Goal: Communication & Community: Connect with others

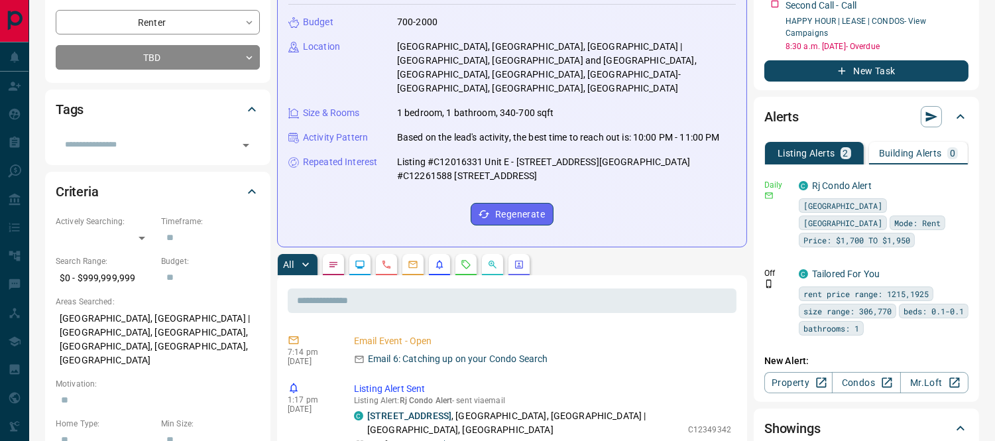
scroll to position [147, 0]
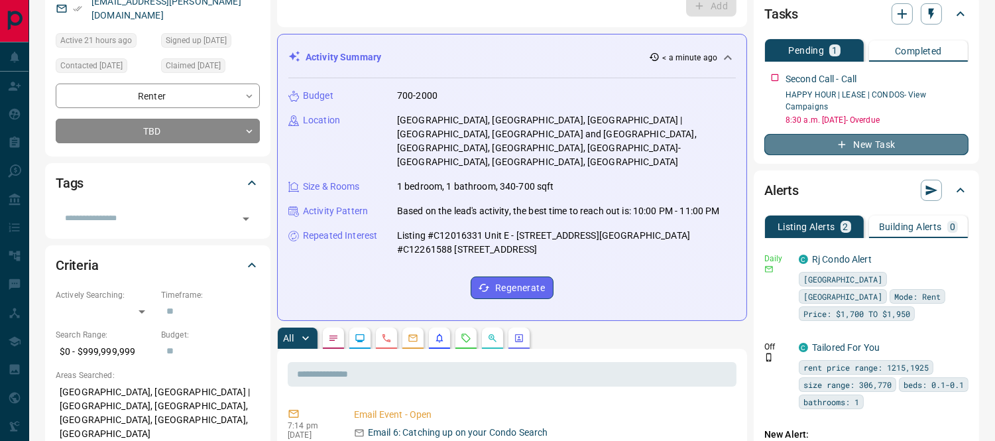
click at [865, 143] on button "New Task" at bounding box center [867, 144] width 204 height 21
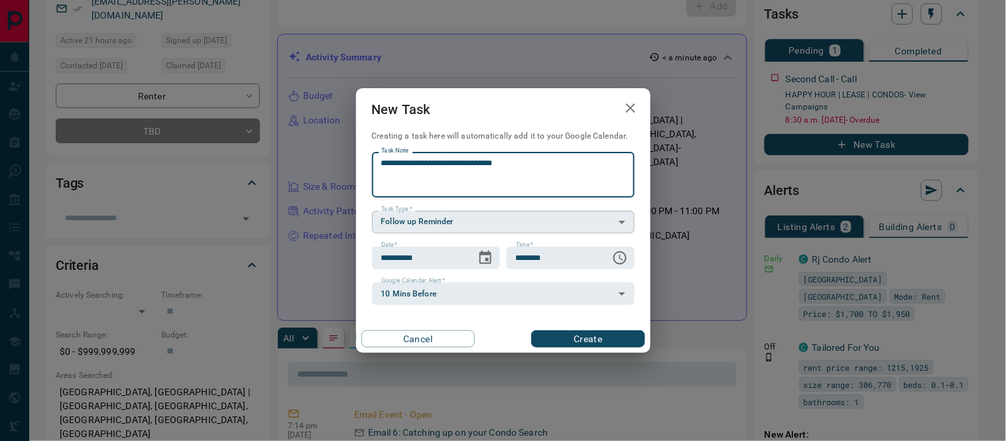
type textarea "**********"
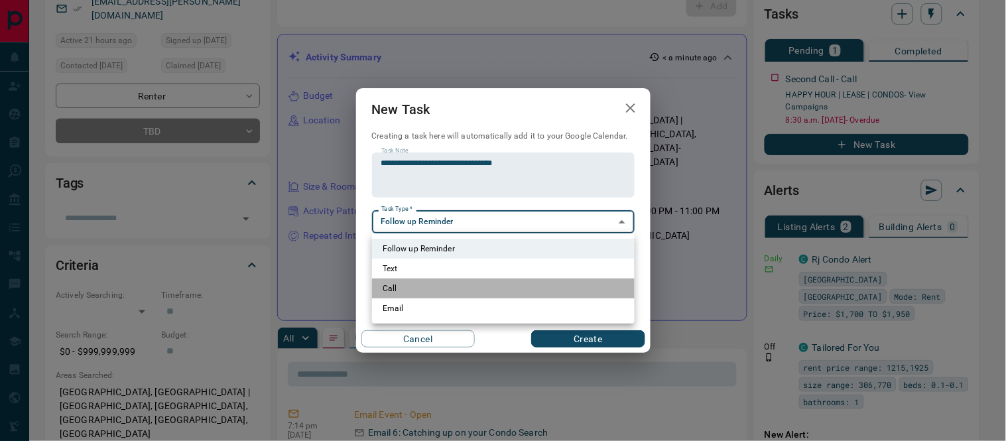
click at [410, 286] on li "Call" at bounding box center [503, 289] width 263 height 20
type input "**********"
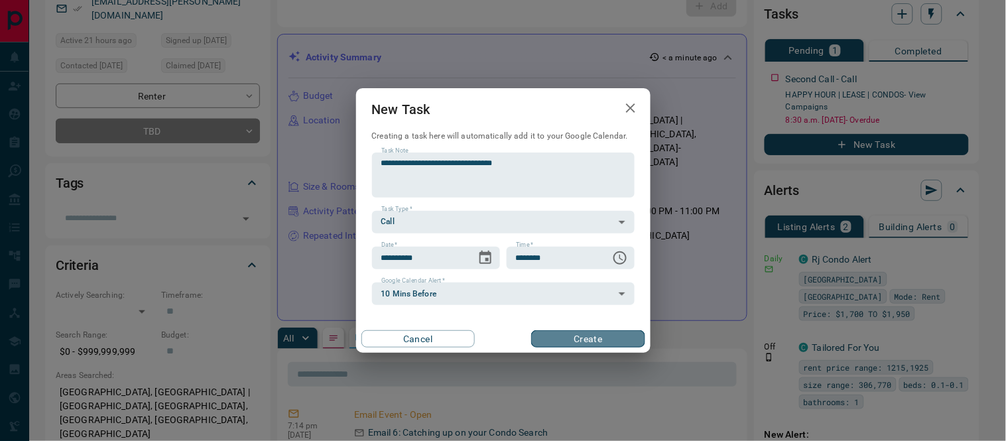
click at [572, 336] on button "Create" at bounding box center [587, 338] width 113 height 17
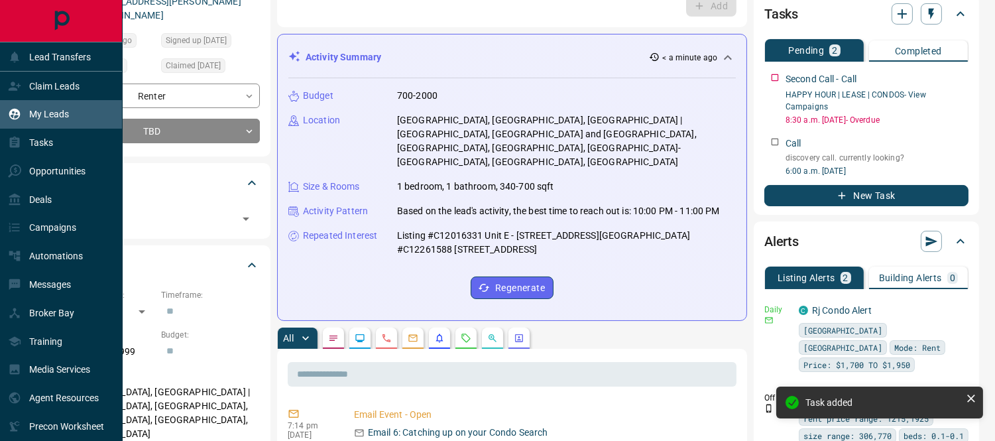
click at [42, 111] on p "My Leads" at bounding box center [49, 114] width 40 height 11
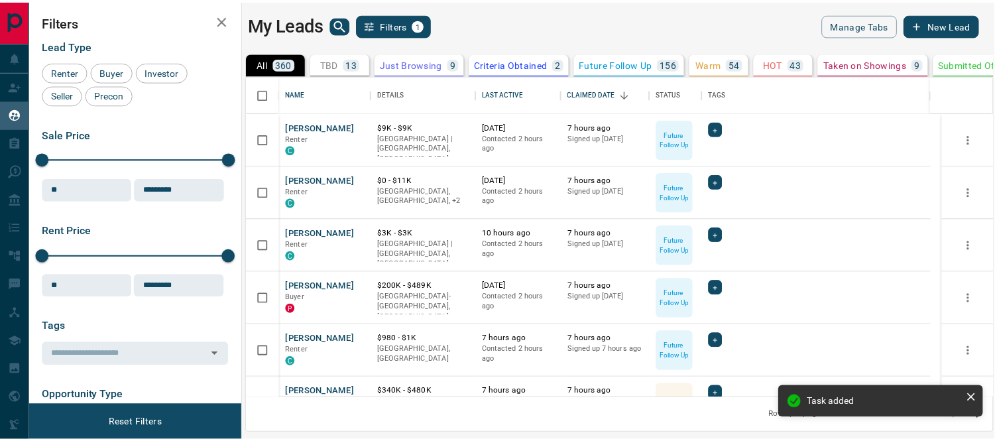
scroll to position [310, 744]
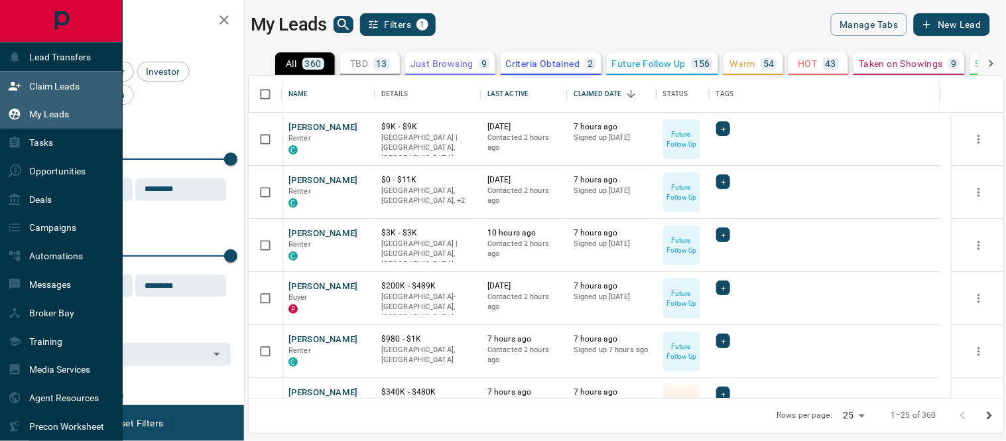
click at [20, 88] on icon at bounding box center [14, 86] width 13 height 13
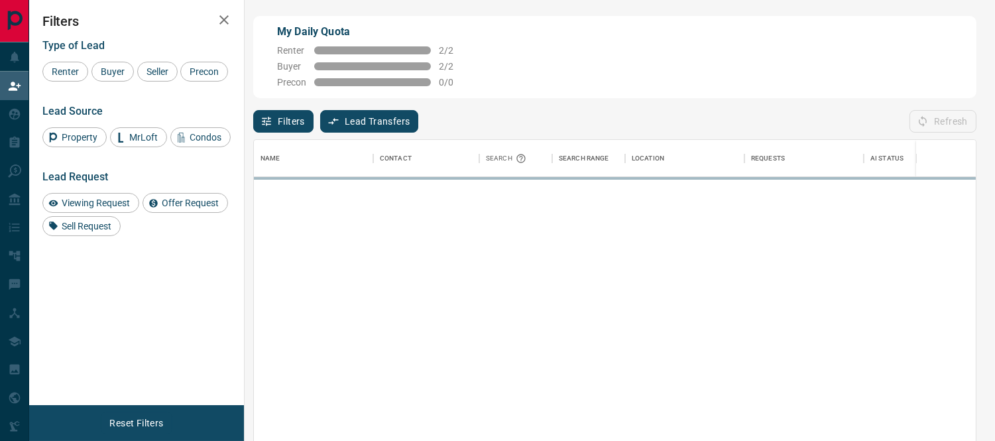
scroll to position [320, 711]
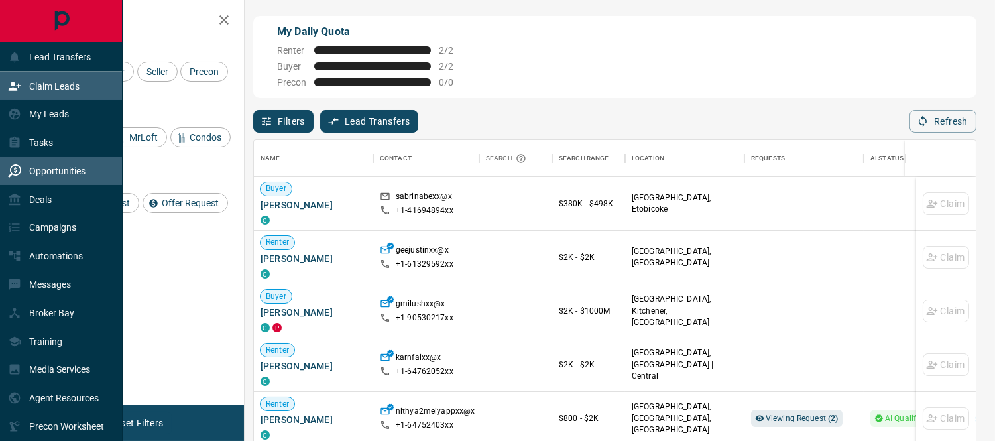
click at [31, 177] on div "Opportunities" at bounding box center [47, 171] width 78 height 22
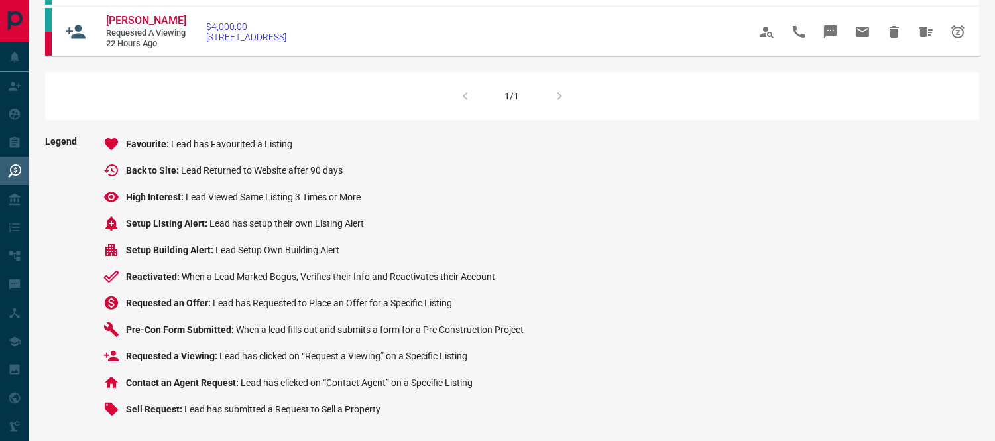
scroll to position [726, 0]
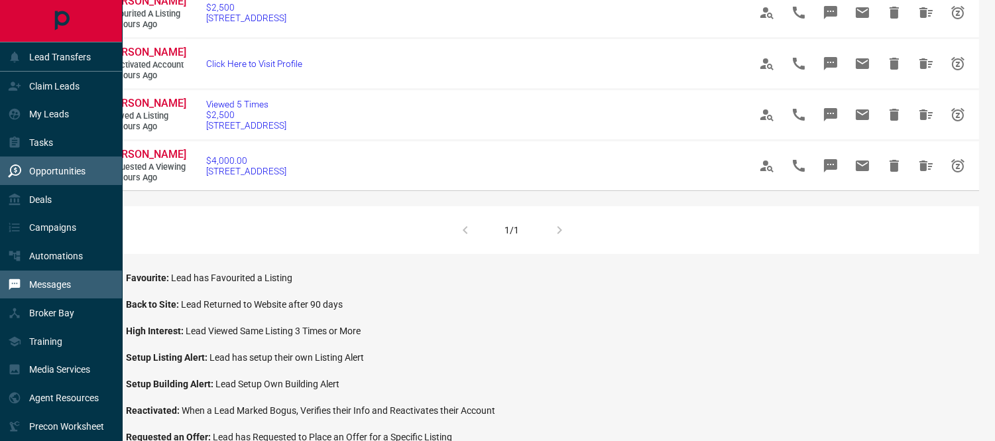
click at [34, 279] on p "Messages" at bounding box center [50, 284] width 42 height 11
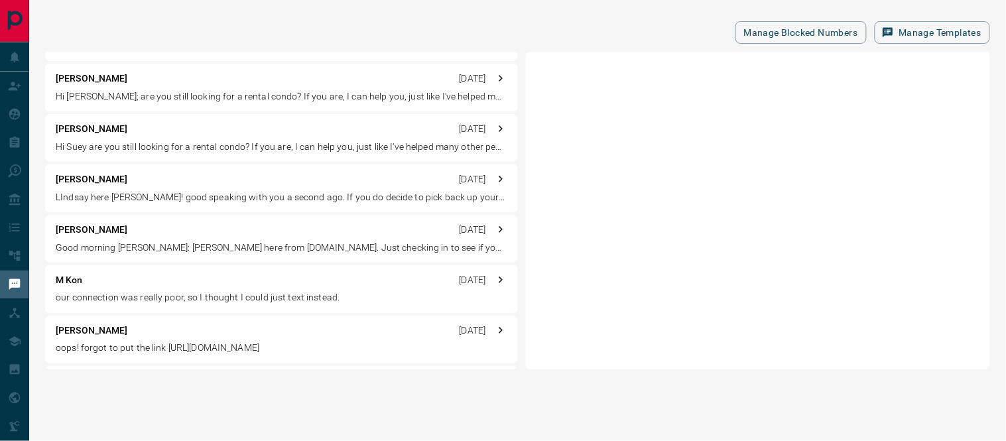
scroll to position [515, 0]
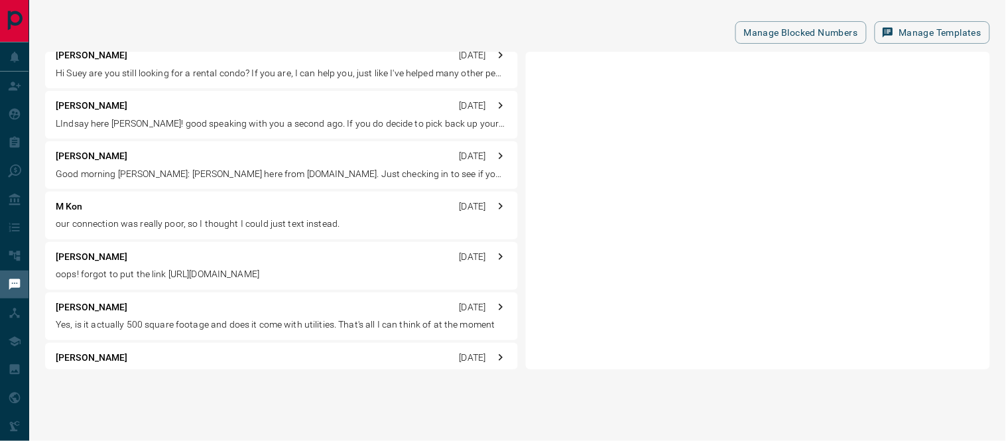
click at [126, 218] on p "our connection was really poor, so I thought I could just text instead." at bounding box center [282, 225] width 452 height 14
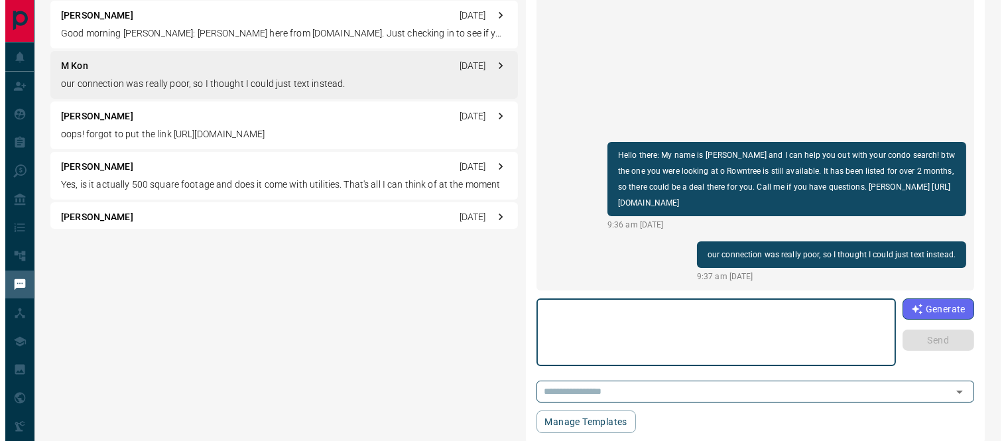
scroll to position [0, 0]
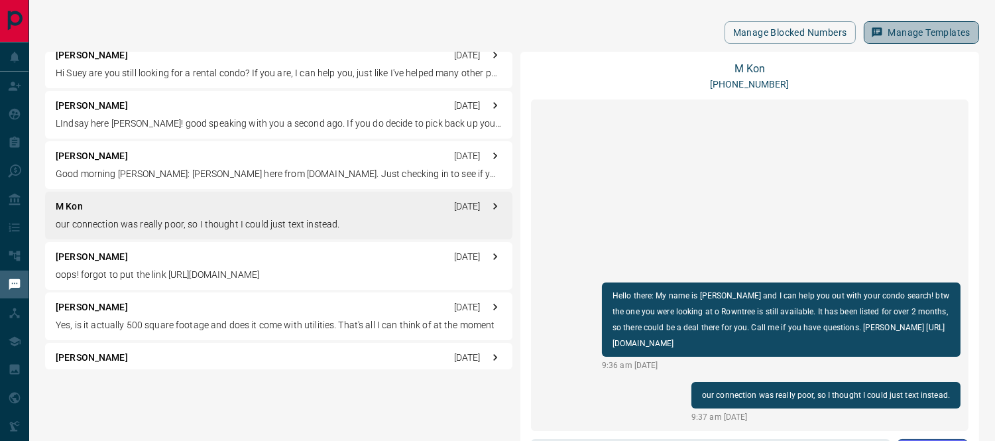
click at [899, 27] on button "Manage Templates" at bounding box center [921, 32] width 115 height 23
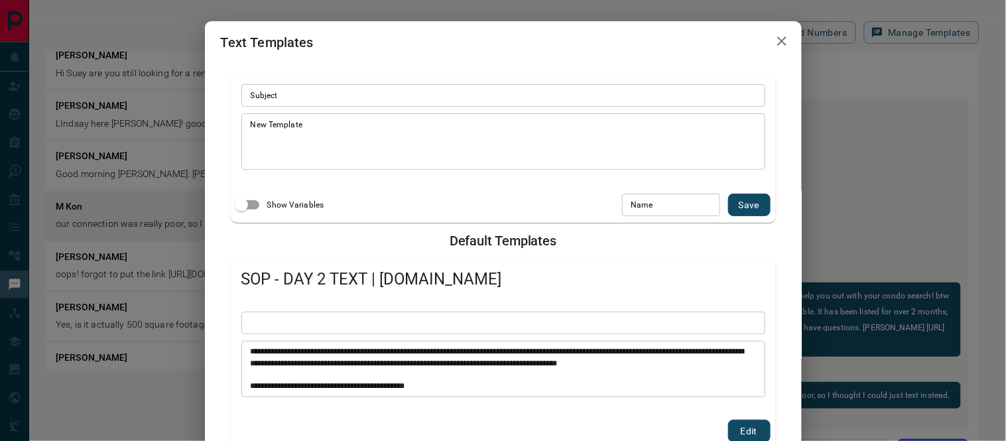
click at [774, 38] on icon "button" at bounding box center [782, 41] width 16 height 16
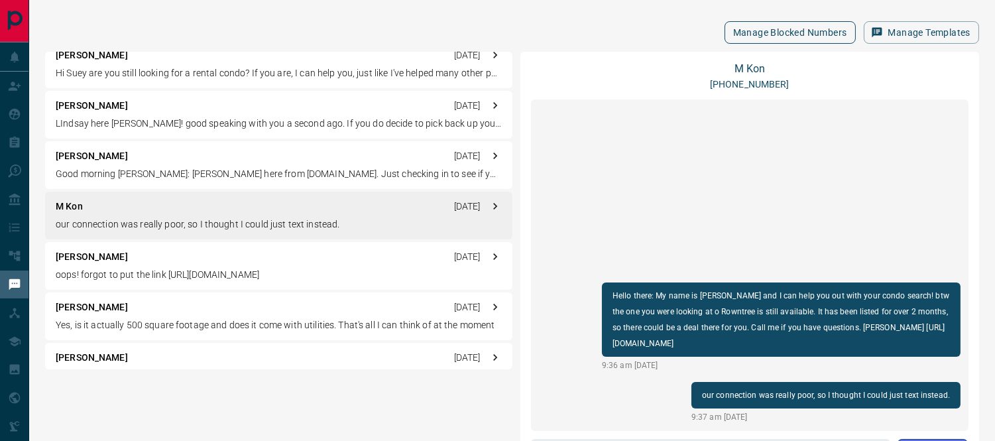
click at [794, 34] on button "Manage Blocked Numbers" at bounding box center [790, 32] width 131 height 23
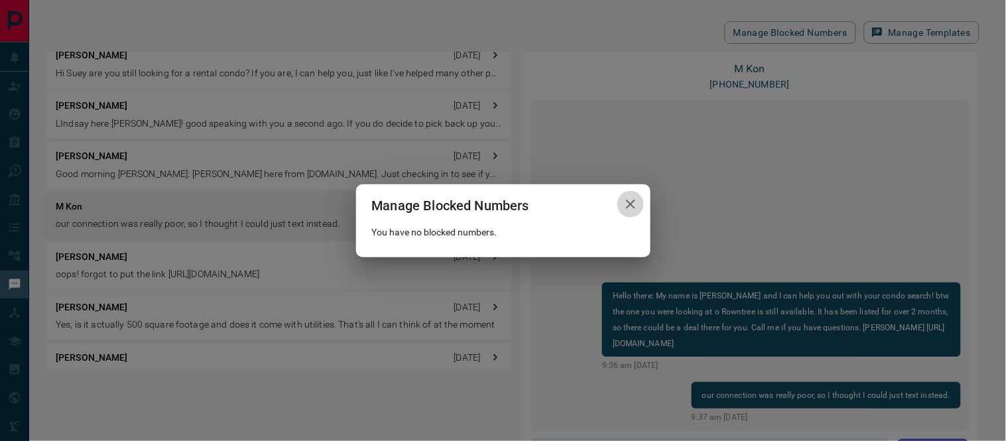
click at [630, 200] on icon "button" at bounding box center [631, 204] width 16 height 16
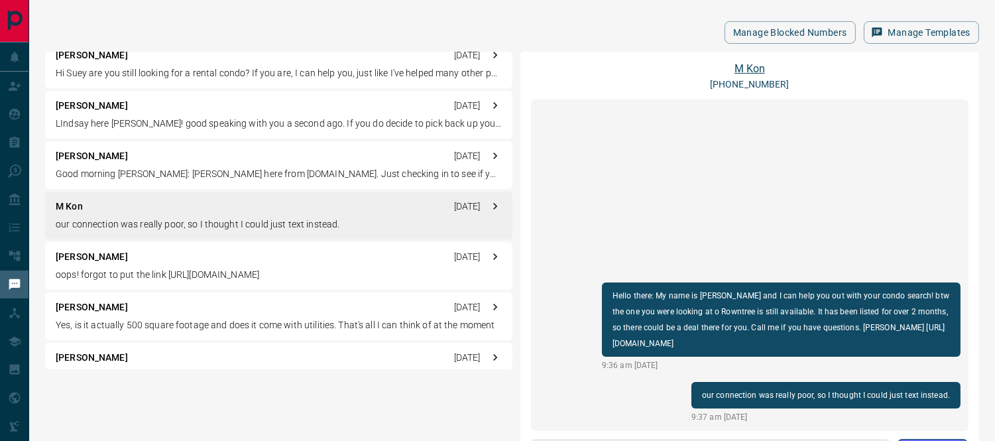
click at [753, 69] on link "M Kon" at bounding box center [750, 68] width 31 height 13
